Goal: Submit feedback/report problem

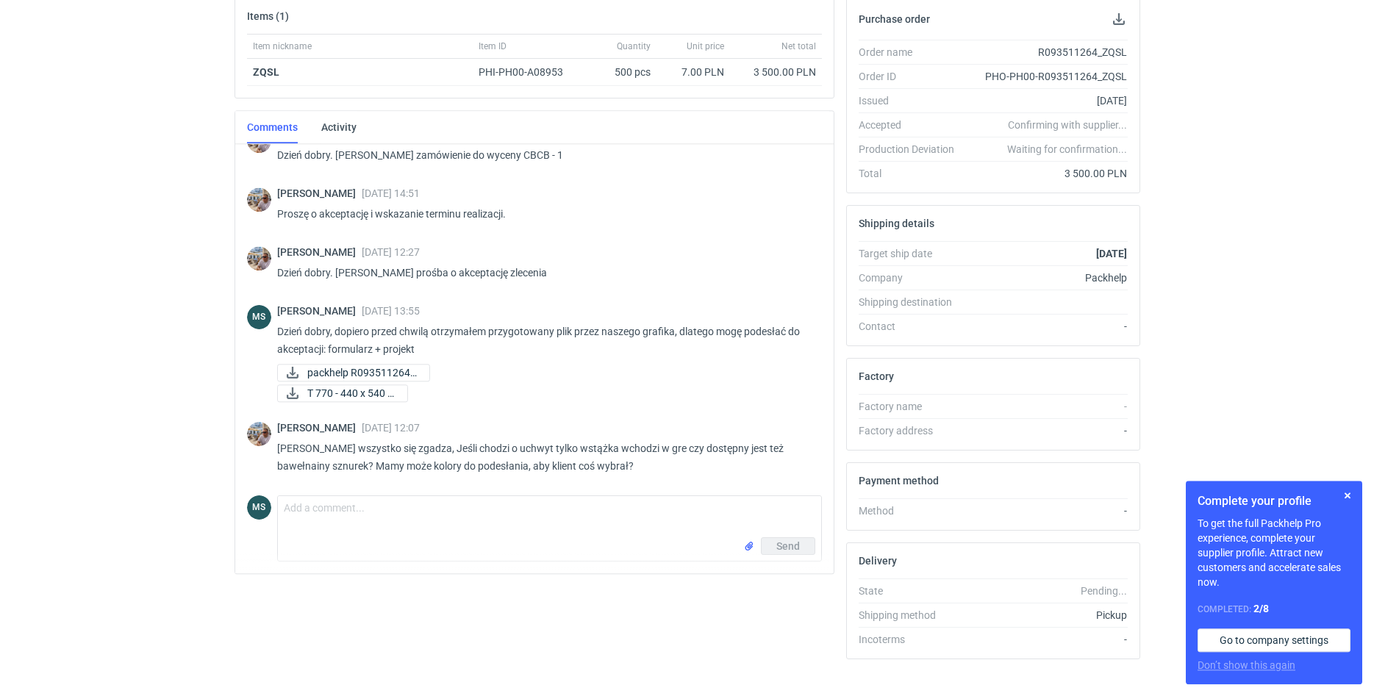
scroll to position [249, 0]
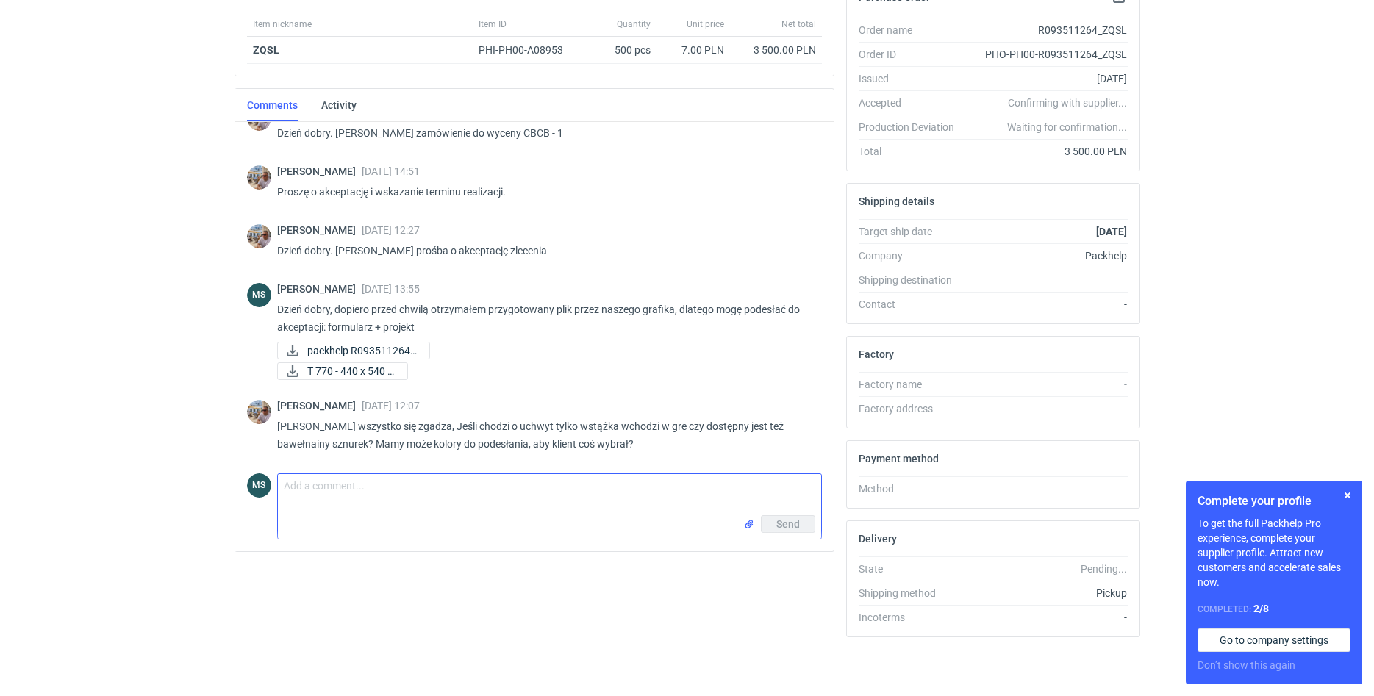
click at [536, 505] on textarea "Comment message" at bounding box center [549, 494] width 543 height 41
click at [628, 487] on textarea "Dzień dobry, bawełniany sznurek +0,60 zł netto/szt. (alternatywa PPtlace -> 0,3…" at bounding box center [549, 494] width 543 height 41
click at [757, 495] on textarea "Dzień dobry, bawełniany sznurek +0,60 zł netto/szt. (alternatywa PPtlace -> +0,…" at bounding box center [549, 494] width 543 height 41
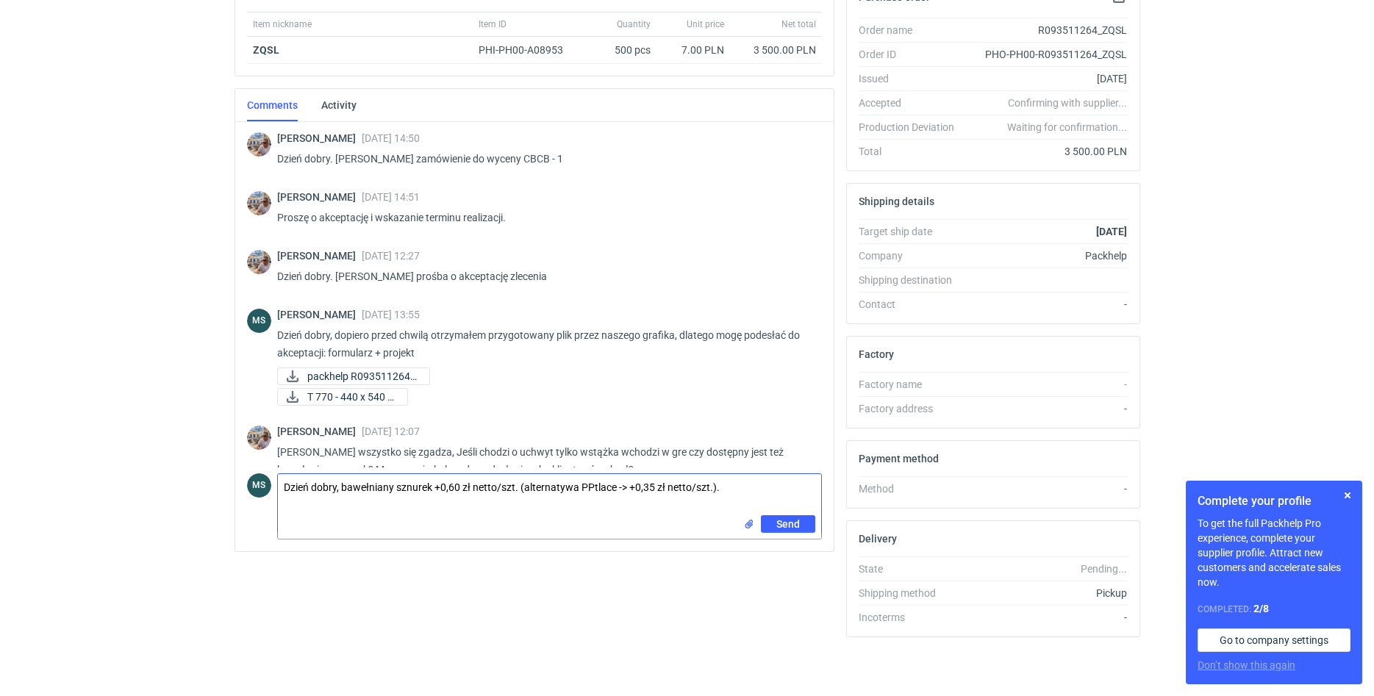
scroll to position [26, 0]
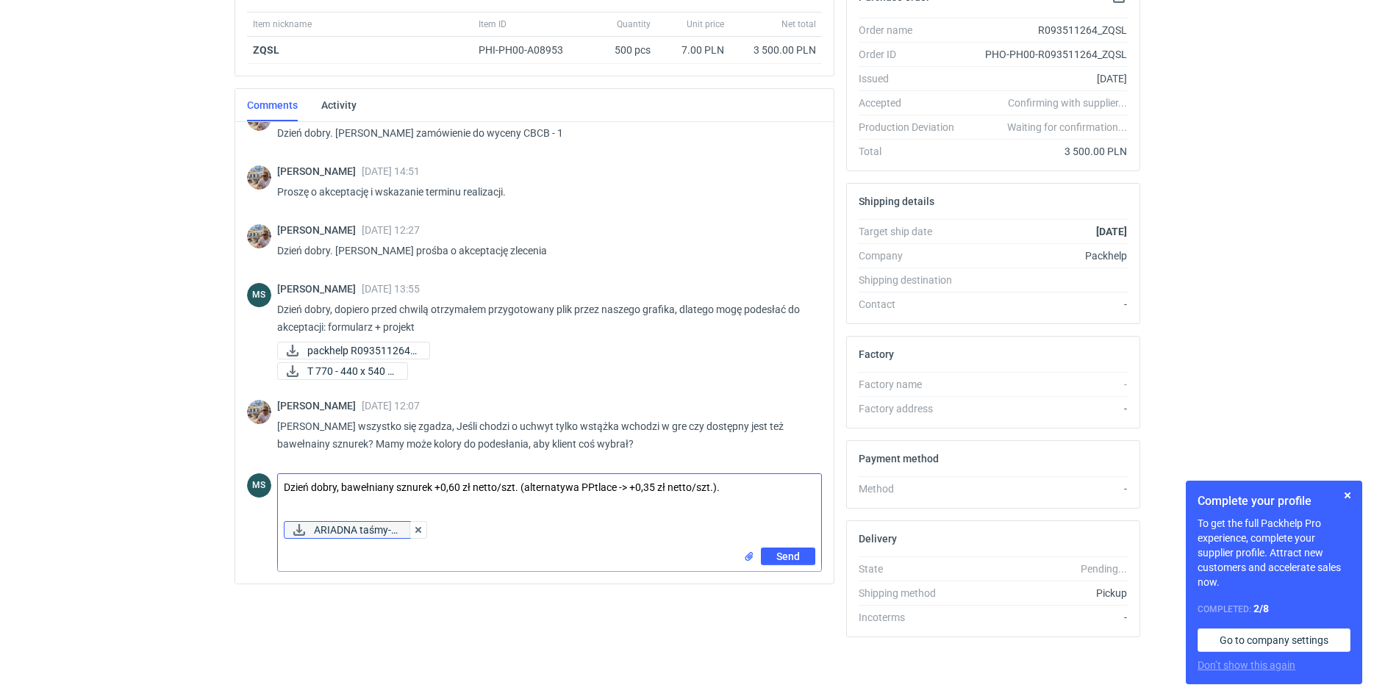
click at [355, 529] on span "ARIADNA taśmy-o..." at bounding box center [357, 530] width 86 height 16
click at [355, 529] on div "ARIADNA taśmy-o..." at bounding box center [339, 530] width 111 height 18
click at [729, 490] on textarea "Dzień dobry, bawełniany sznurek +0,60 zł netto/szt. (alternatywa PPtlace -> +0,…" at bounding box center [549, 494] width 543 height 41
click at [375, 504] on textarea "Dzień dobry, bawełniany sznurek +0,60 zł netto/szt. (alternatywa PPtlace -> +0,…" at bounding box center [549, 494] width 543 height 41
click at [500, 505] on textarea "Dzień dobry, bawełniany sznurek +0,60 zł netto/szt. (alternatywa PPtlace -> +0,…" at bounding box center [549, 494] width 543 height 41
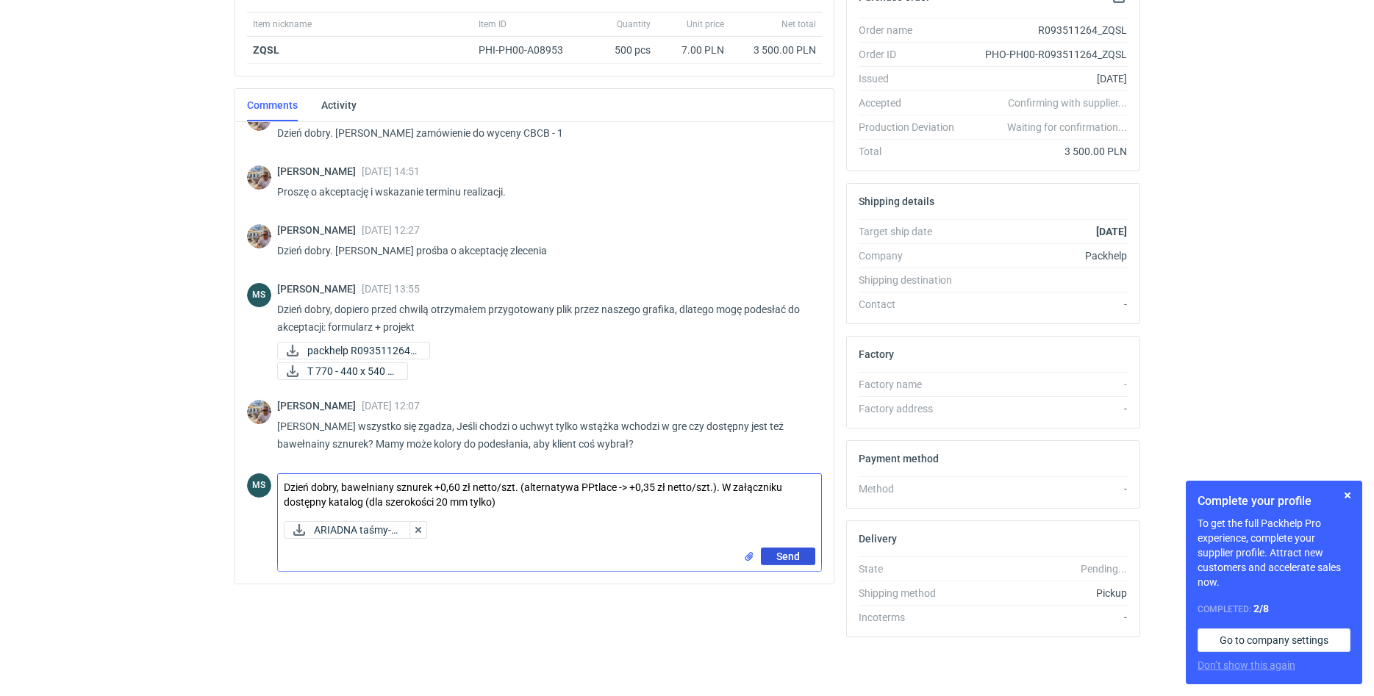
type textarea "Dzień dobry, bawełniany sznurek +0,60 zł netto/szt. (alternatywa PPtlace -> +0,…"
click at [793, 559] on span "Send" at bounding box center [788, 556] width 24 height 10
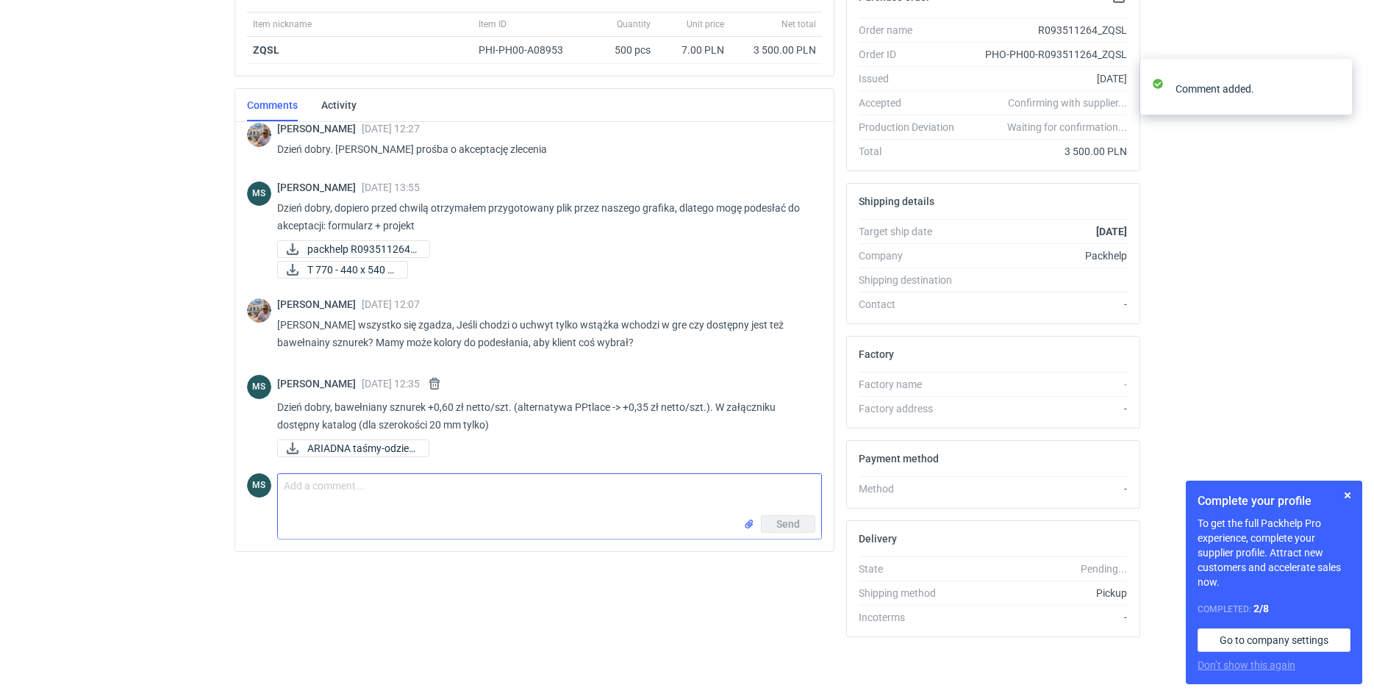
scroll to position [129, 0]
